Goal: Navigation & Orientation: Find specific page/section

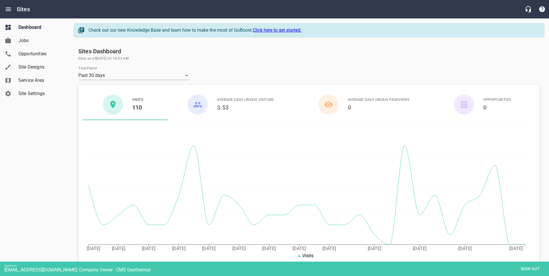
click at [31, 66] on span "Site Designs" at bounding box center [40, 67] width 44 height 7
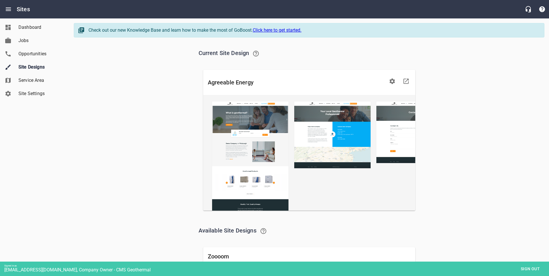
click at [536, 268] on span "Sign out" at bounding box center [530, 268] width 24 height 7
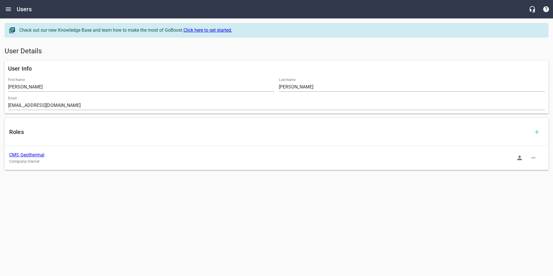
click at [484, 13] on div "Users" at bounding box center [276, 9] width 553 height 18
